Goal: Information Seeking & Learning: Learn about a topic

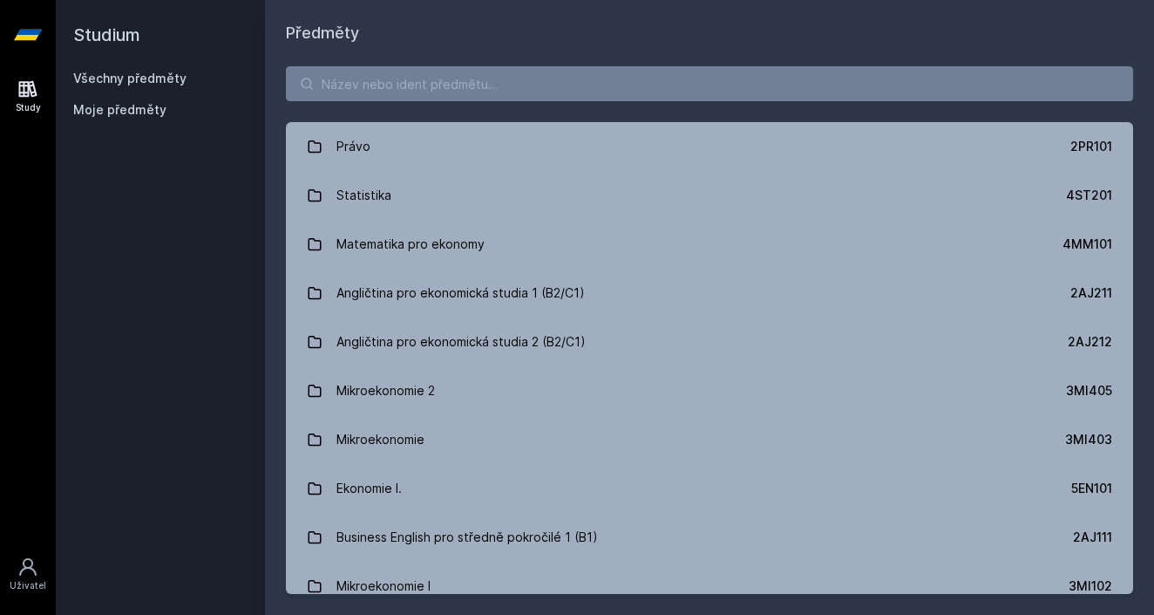
click at [389, 54] on div "Právo 2PR101 Statistika 4ST201 Matematika pro ekonomy 4MM101 Angličtina pro eko…" at bounding box center [709, 329] width 889 height 569
click at [389, 69] on input "search" at bounding box center [709, 83] width 847 height 35
paste input "4EK413"
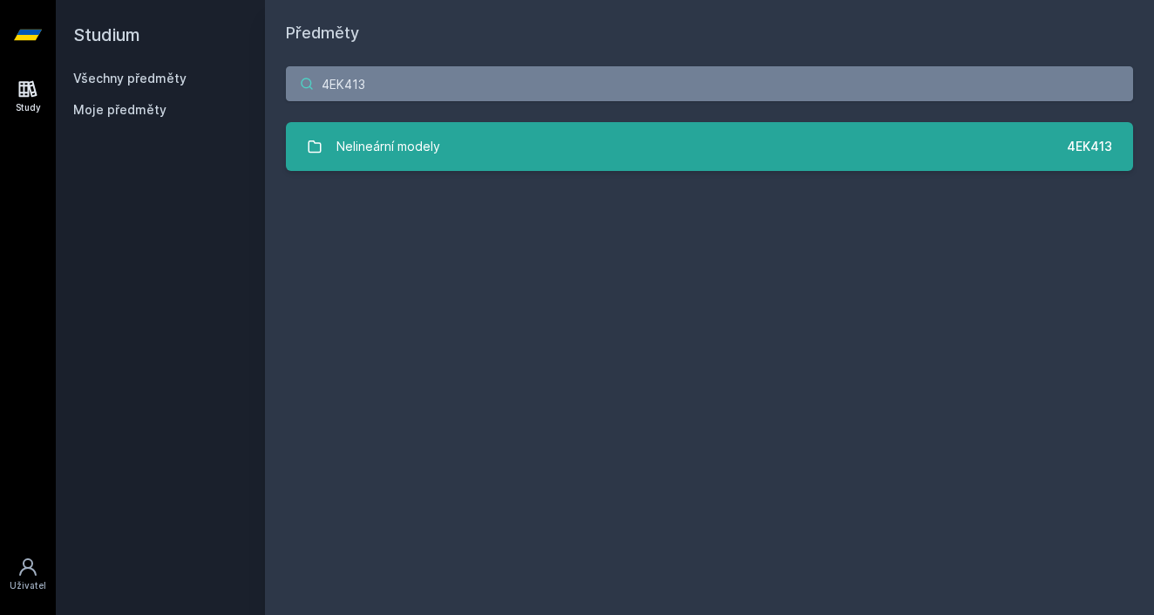
type input "4EK413"
click at [395, 129] on div "Nelineární modely" at bounding box center [389, 146] width 104 height 35
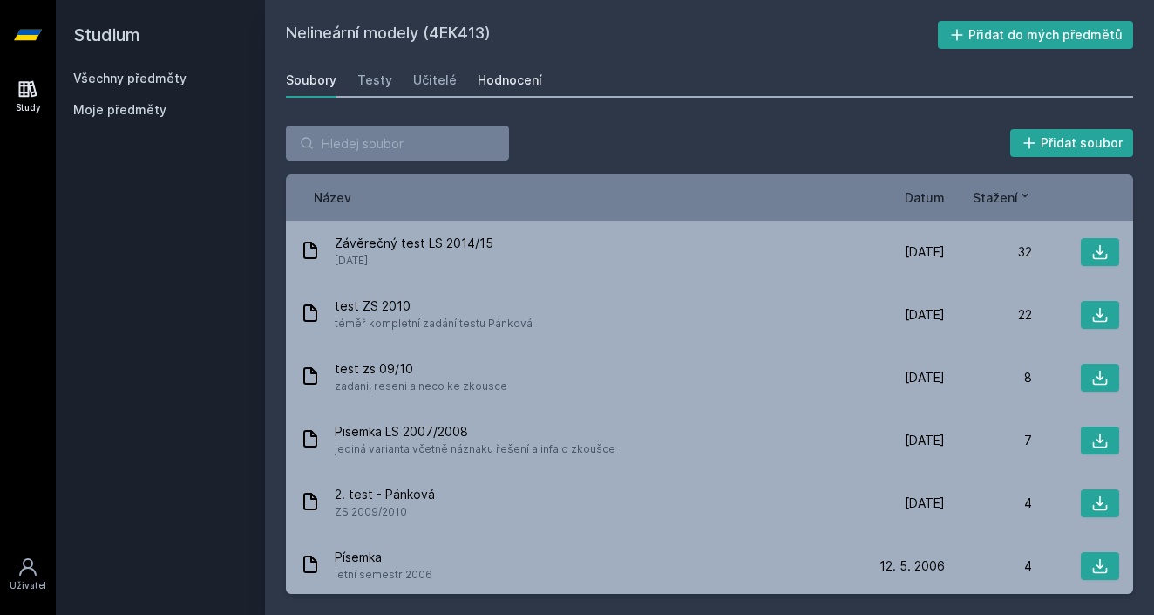
click at [524, 87] on div "Hodnocení" at bounding box center [510, 79] width 65 height 17
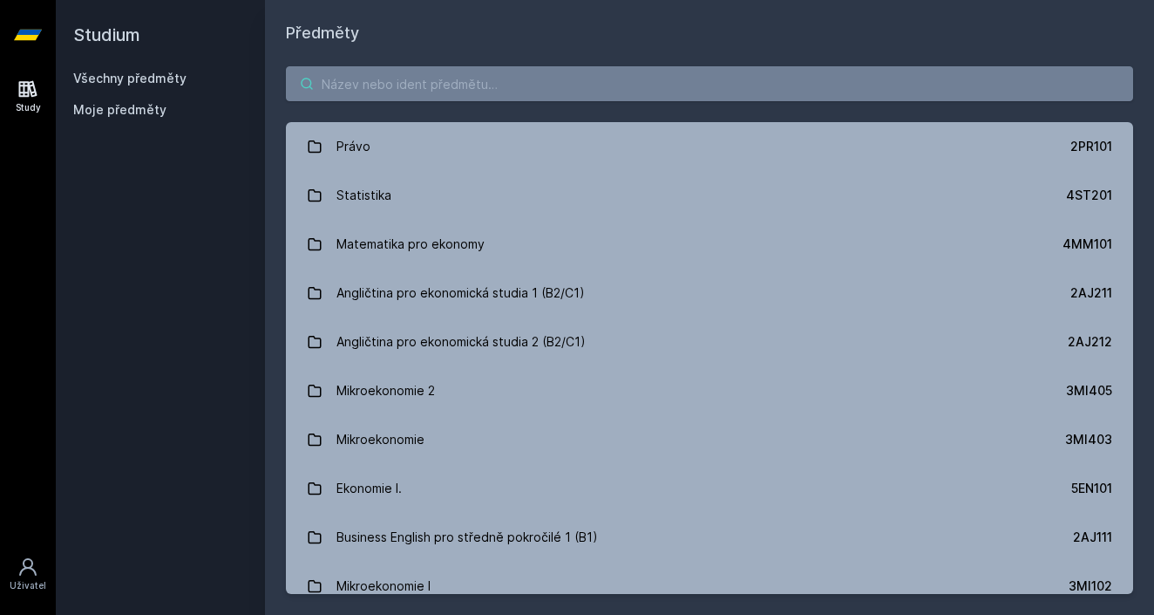
click at [349, 76] on input "search" at bounding box center [709, 83] width 847 height 35
paste input "4EK423"
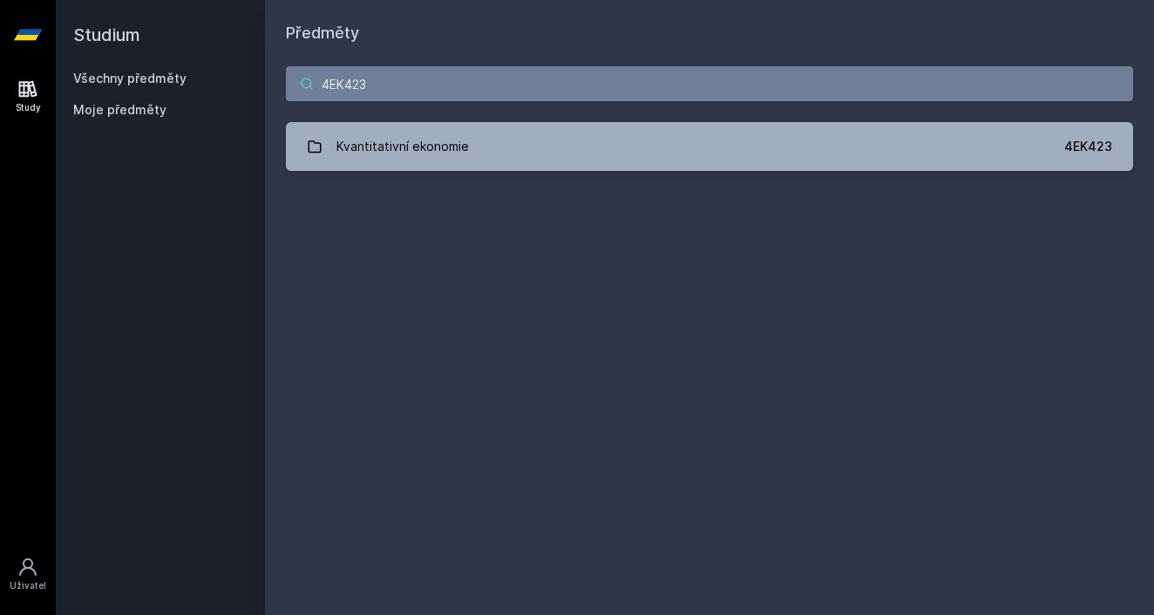
type input "4EK423"
click at [350, 118] on div "4EK423 Kvantitativní ekonomie 4EK423 Jejda, něco se pokazilo." at bounding box center [709, 118] width 889 height 146
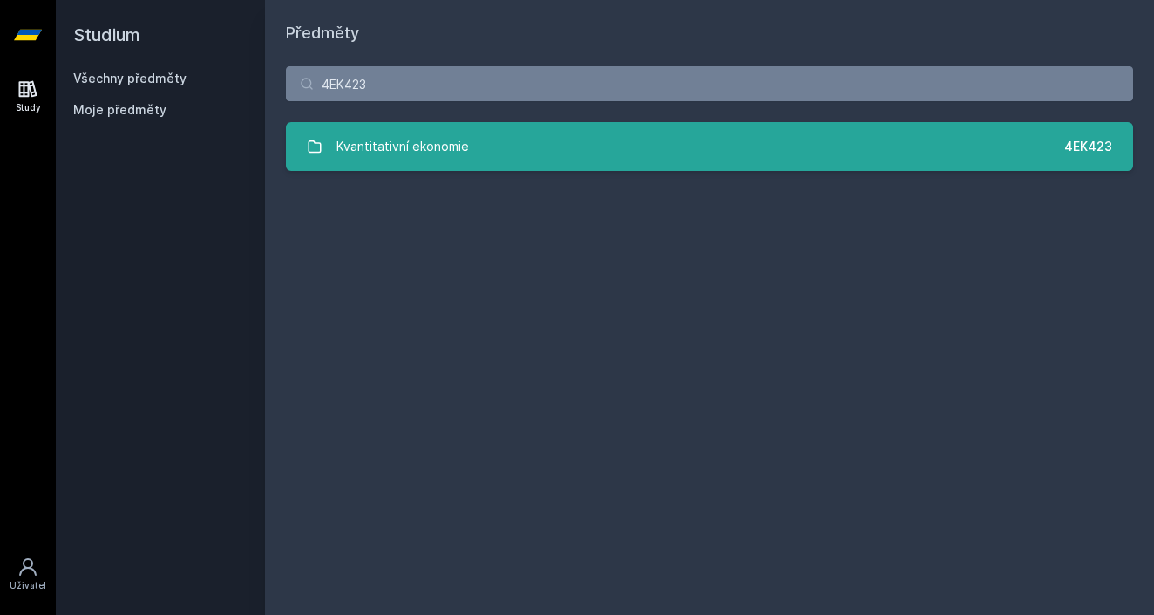
click at [351, 128] on link "Kvantitativní ekonomie 4EK423" at bounding box center [709, 146] width 847 height 49
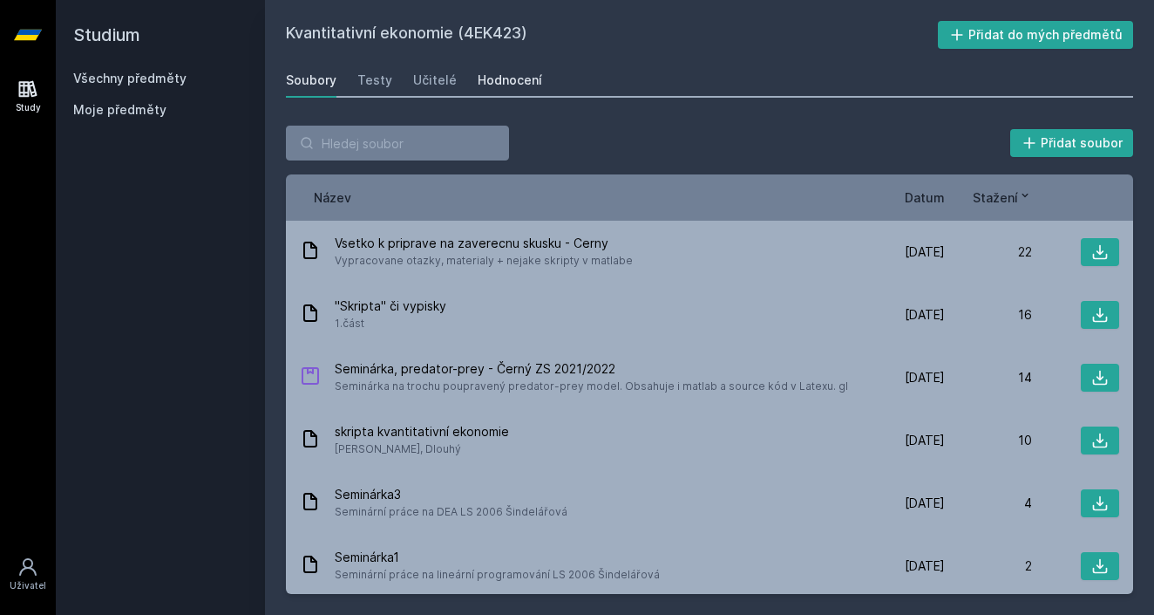
click at [494, 77] on div "Hodnocení" at bounding box center [510, 79] width 65 height 17
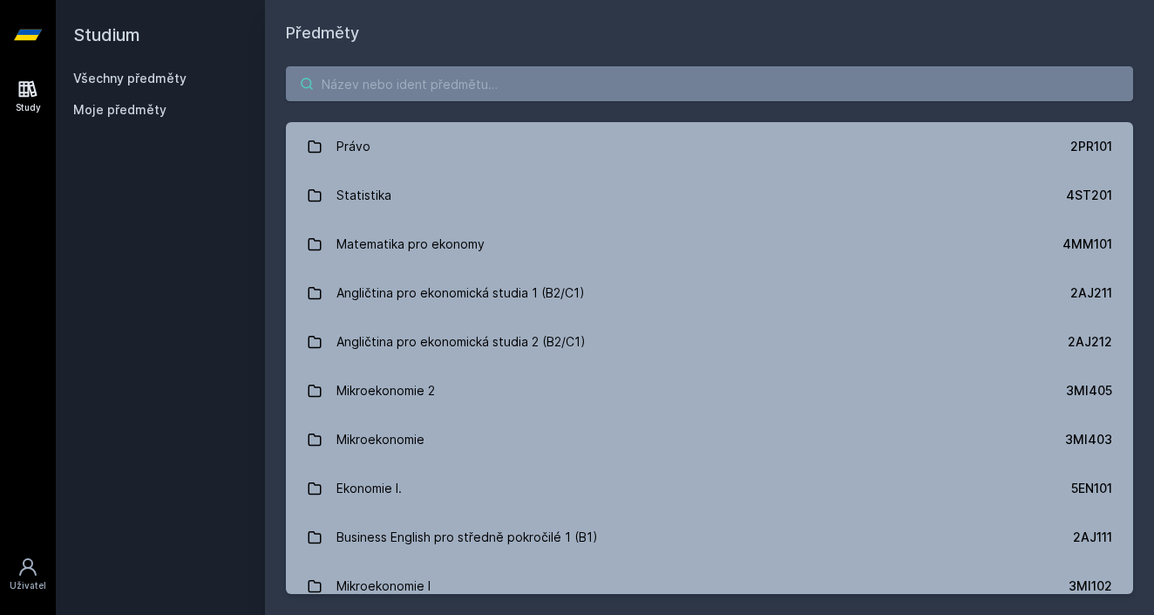
click at [431, 89] on input "search" at bounding box center [709, 83] width 847 height 35
paste input "4EK315"
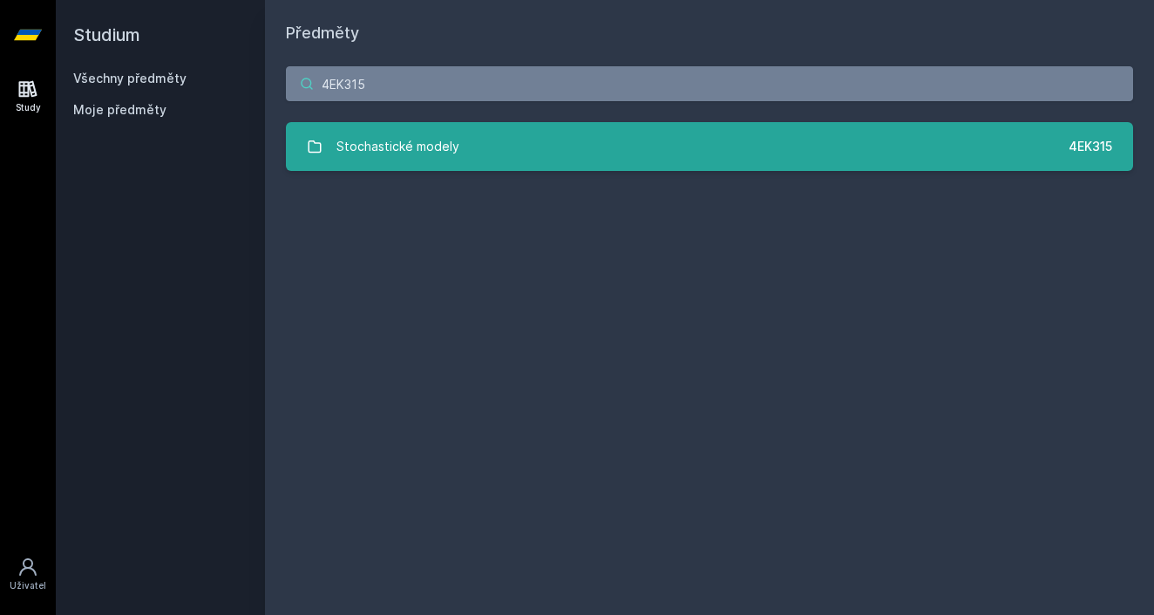
type input "4EK315"
click at [418, 130] on div "Stochastické modely" at bounding box center [398, 146] width 123 height 35
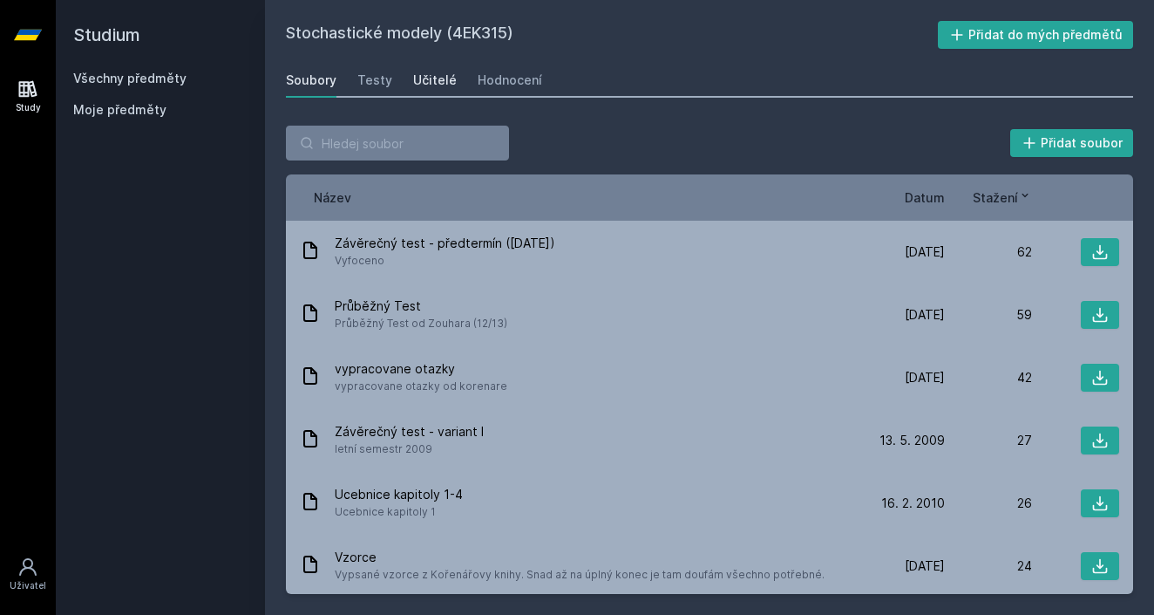
click at [434, 78] on div "Učitelé" at bounding box center [435, 79] width 44 height 17
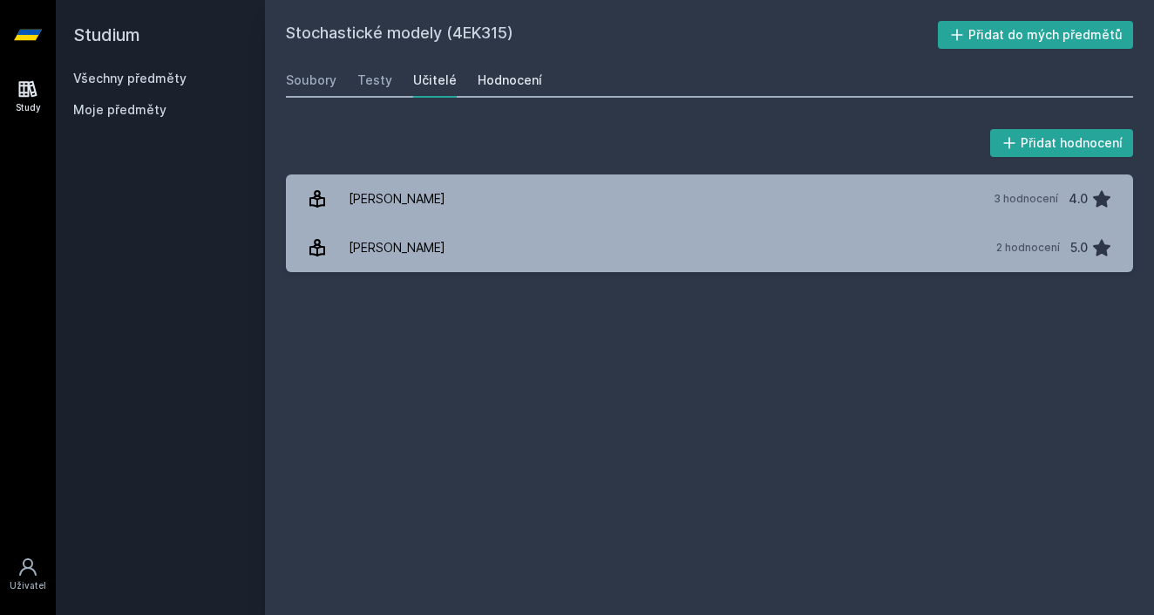
click at [513, 83] on div "Hodnocení" at bounding box center [510, 79] width 65 height 17
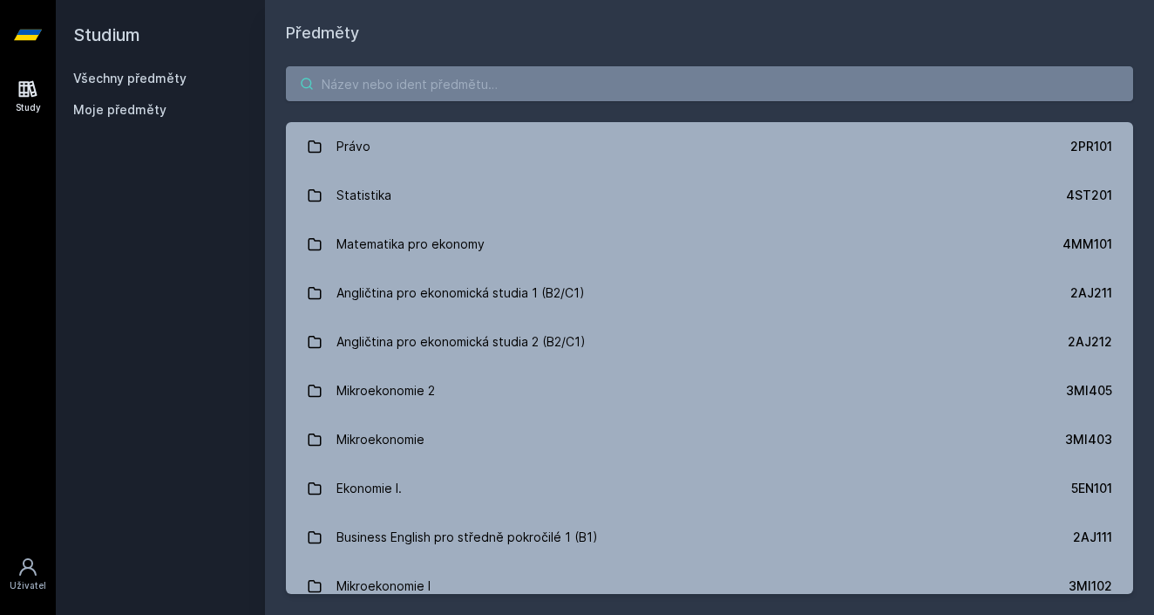
click at [377, 99] on input "search" at bounding box center [709, 83] width 847 height 35
paste input "4EK516"
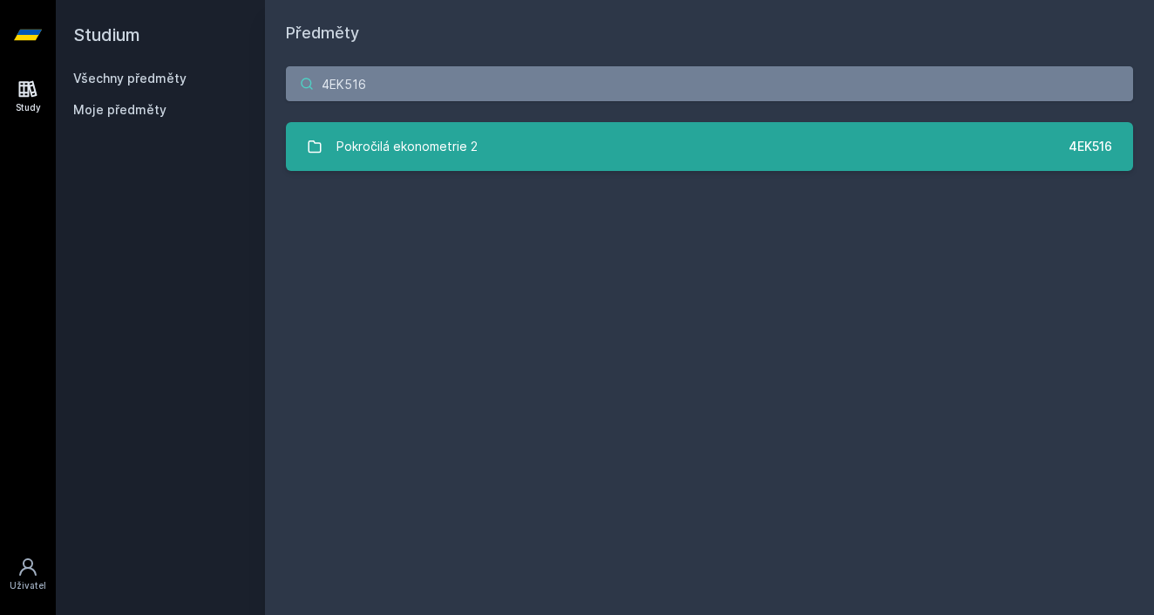
type input "4EK516"
click at [378, 138] on div "Pokročilá ekonometrie 2" at bounding box center [407, 146] width 141 height 35
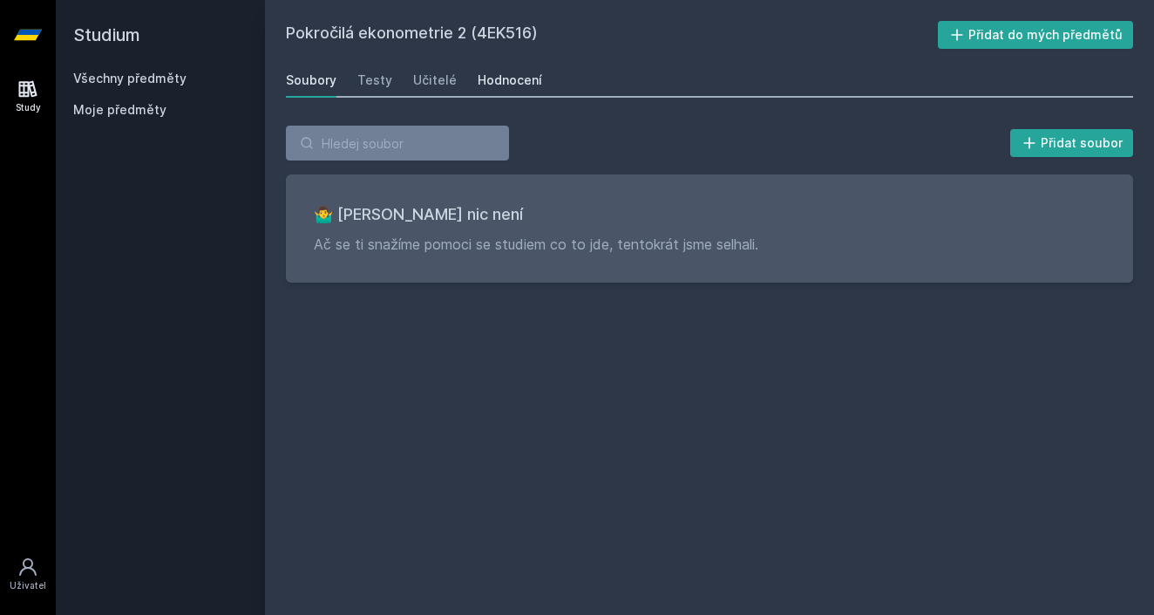
click at [508, 76] on div "Hodnocení" at bounding box center [510, 79] width 65 height 17
